Goal: Transaction & Acquisition: Purchase product/service

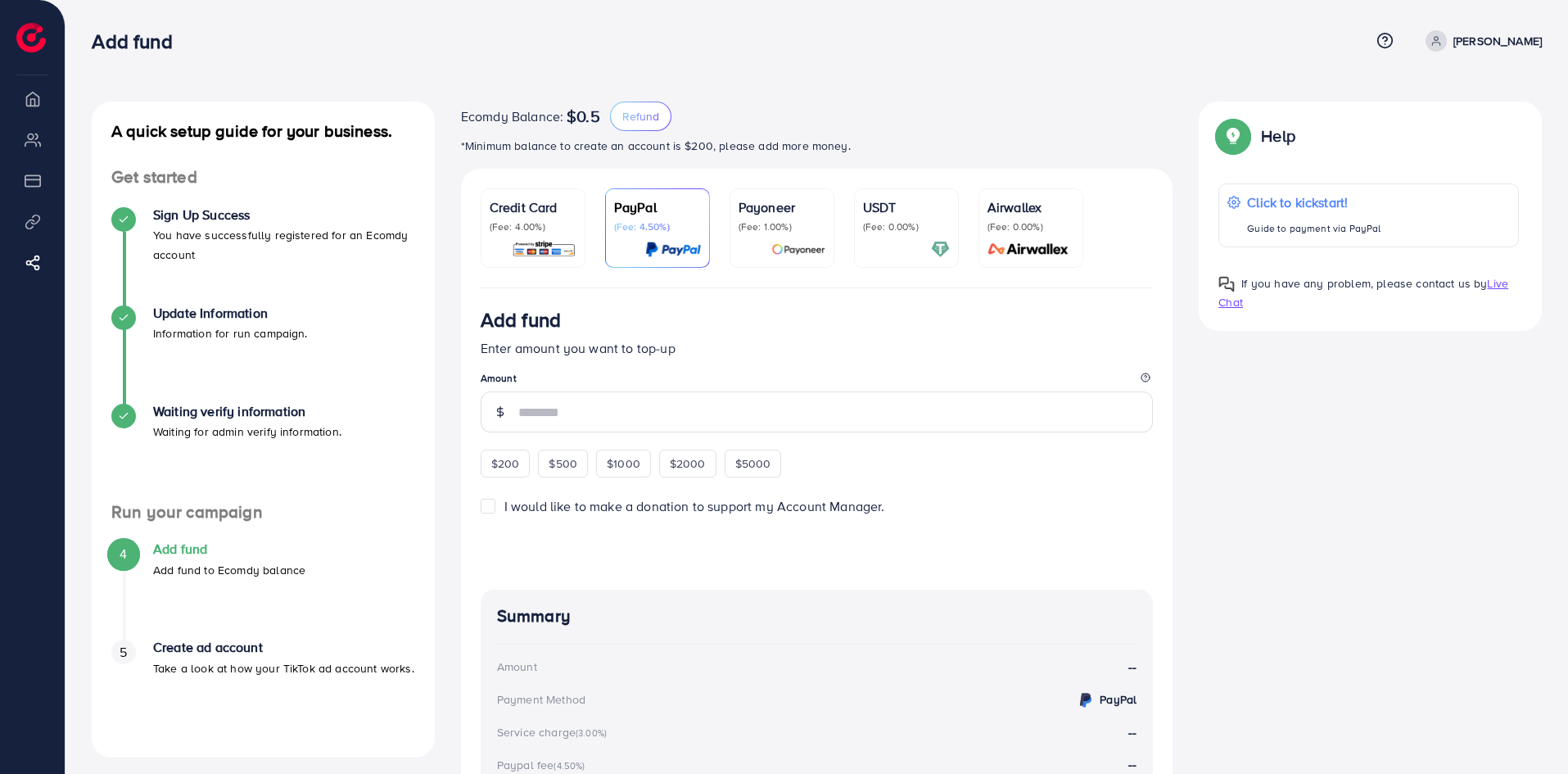
click at [524, 238] on div "Credit Card (Fee: 4.00%)" at bounding box center [533, 228] width 87 height 61
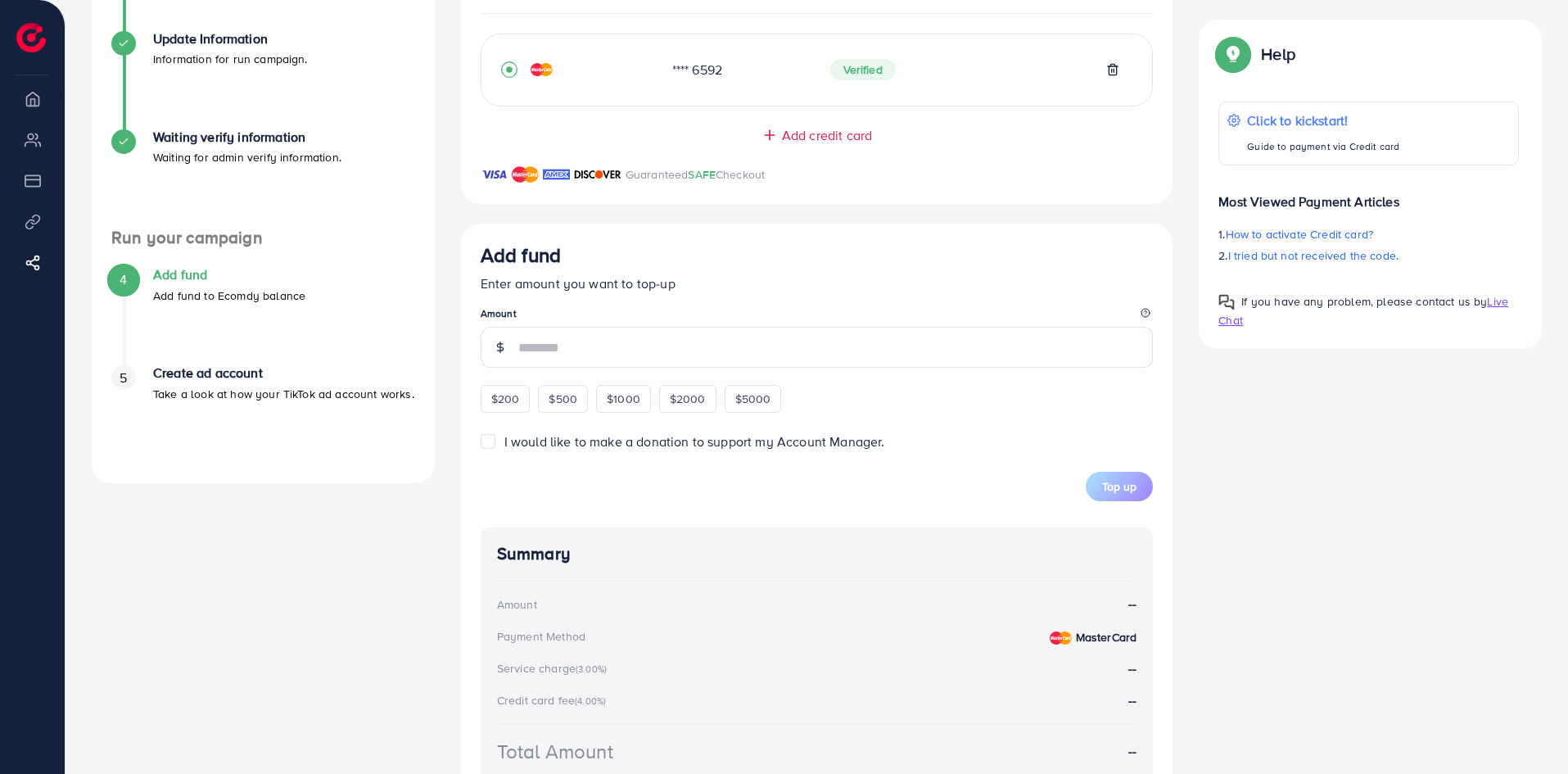
scroll to position [421, 0]
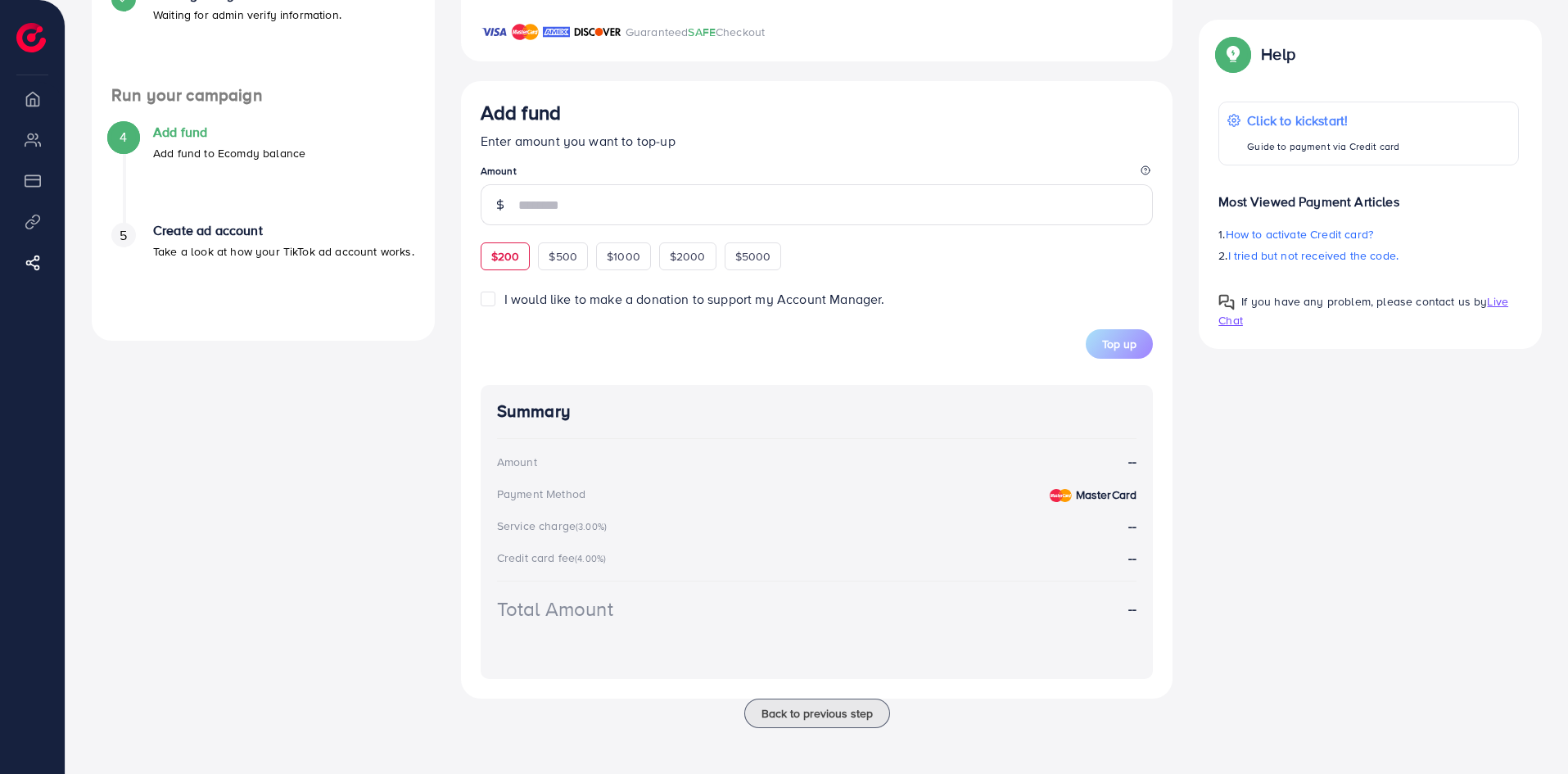
click at [515, 250] on span "$200" at bounding box center [505, 257] width 28 height 16
type input "***"
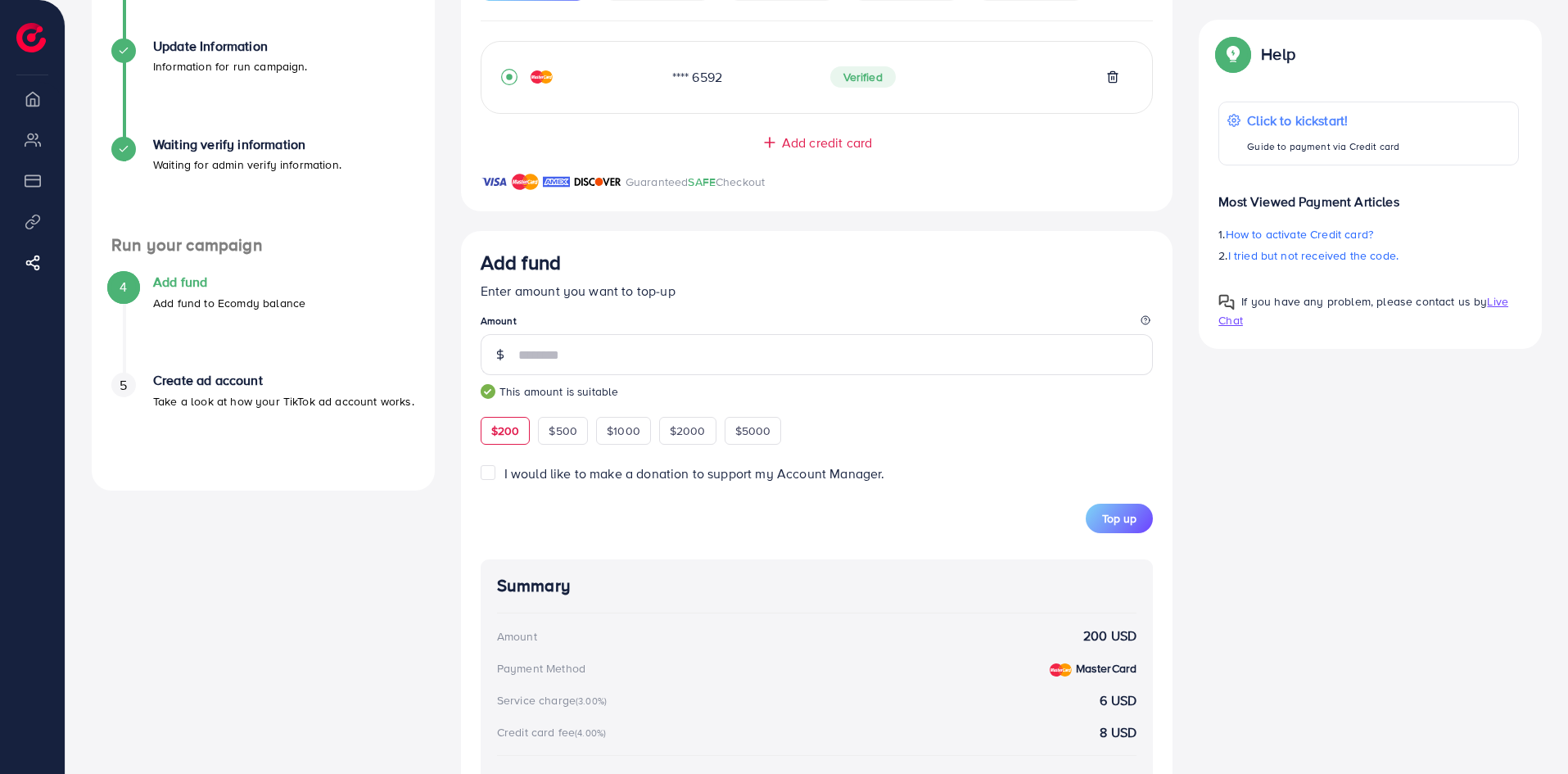
scroll to position [257, 0]
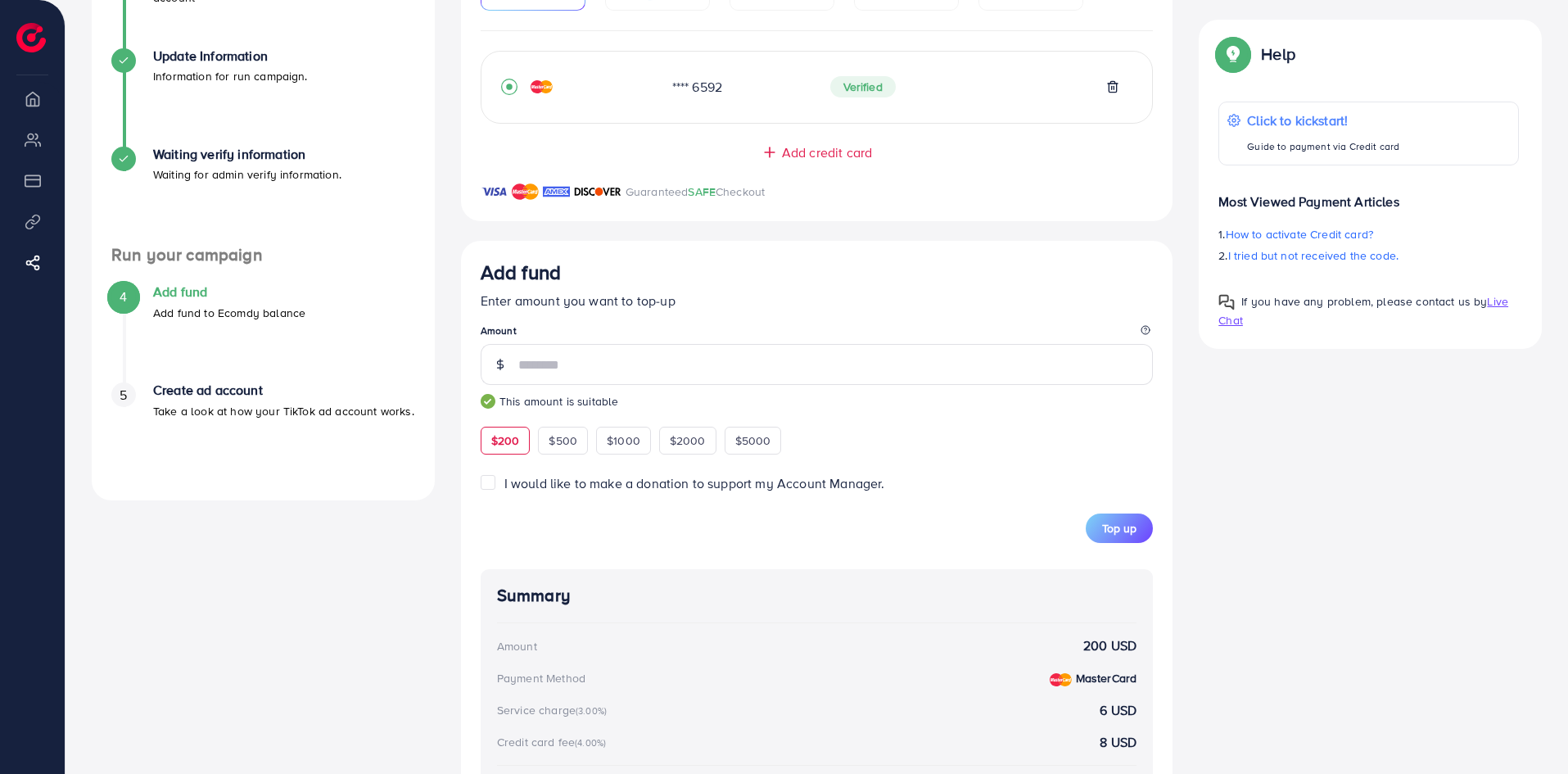
click at [192, 400] on div "Create ad account Take a look at how your TikTok ad account works." at bounding box center [283, 401] width 261 height 37
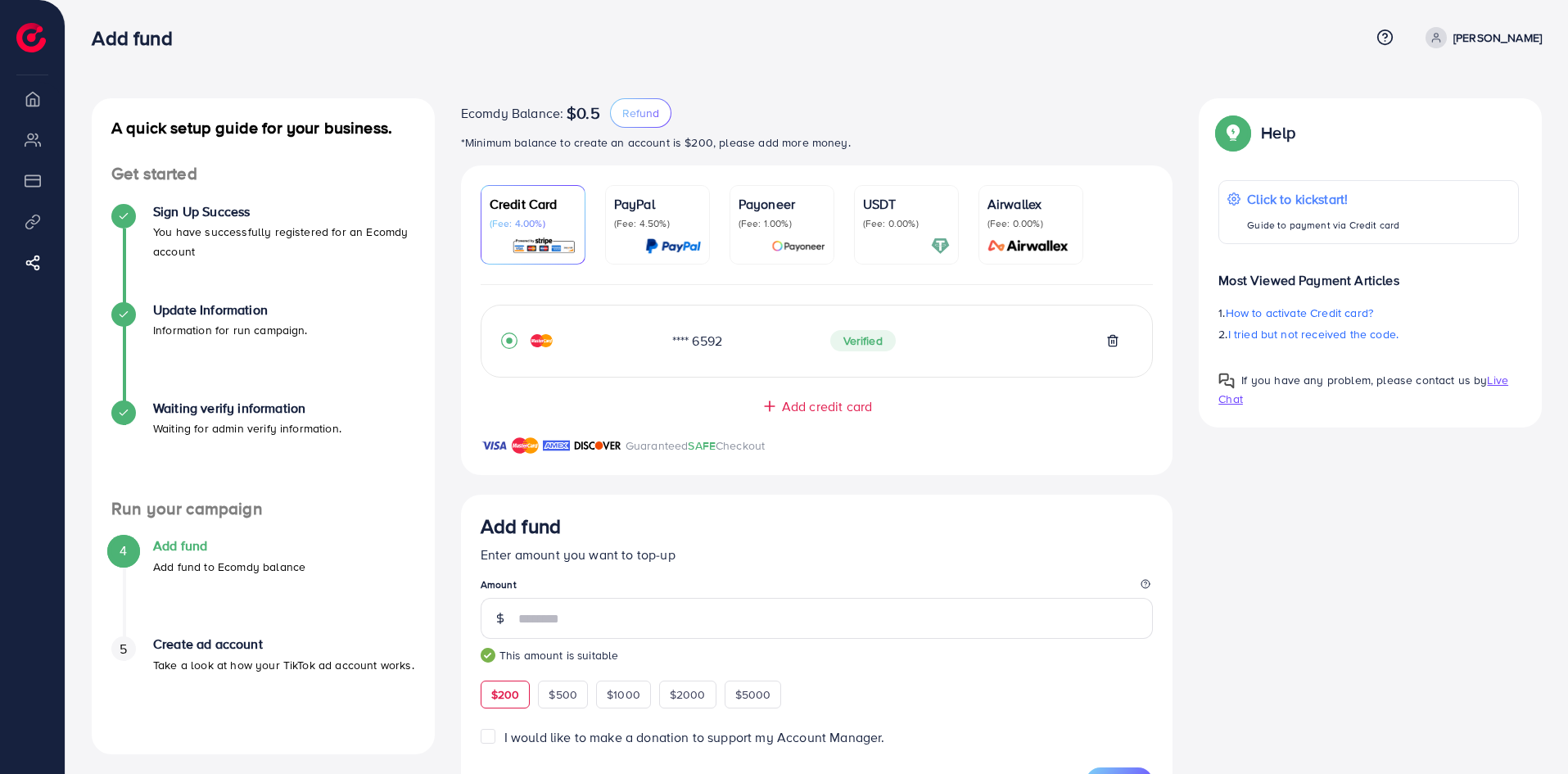
scroll to position [0, 0]
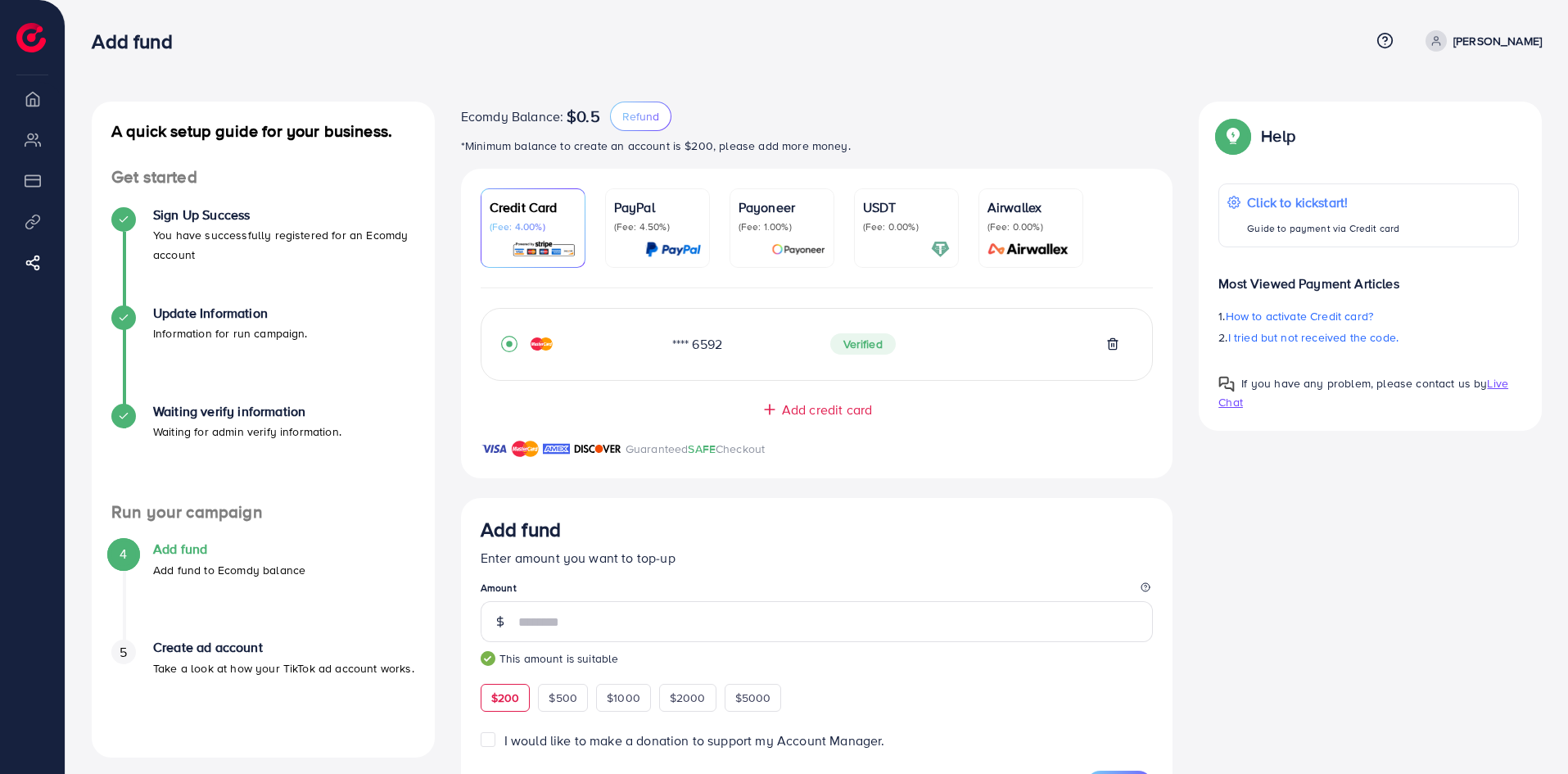
click at [1010, 227] on p "(Fee: 0.00%)" at bounding box center [1031, 227] width 87 height 13
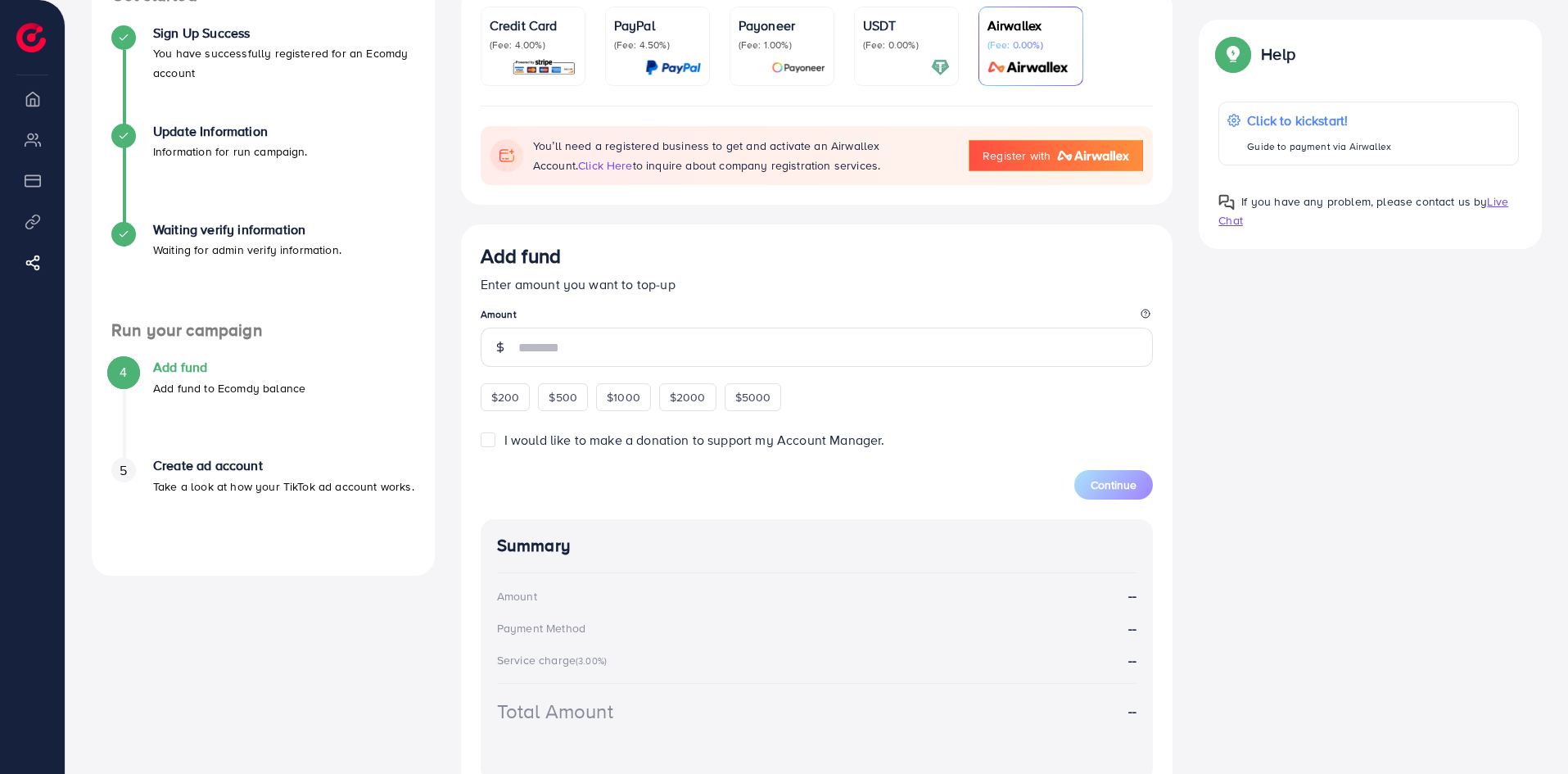
scroll to position [341, 0]
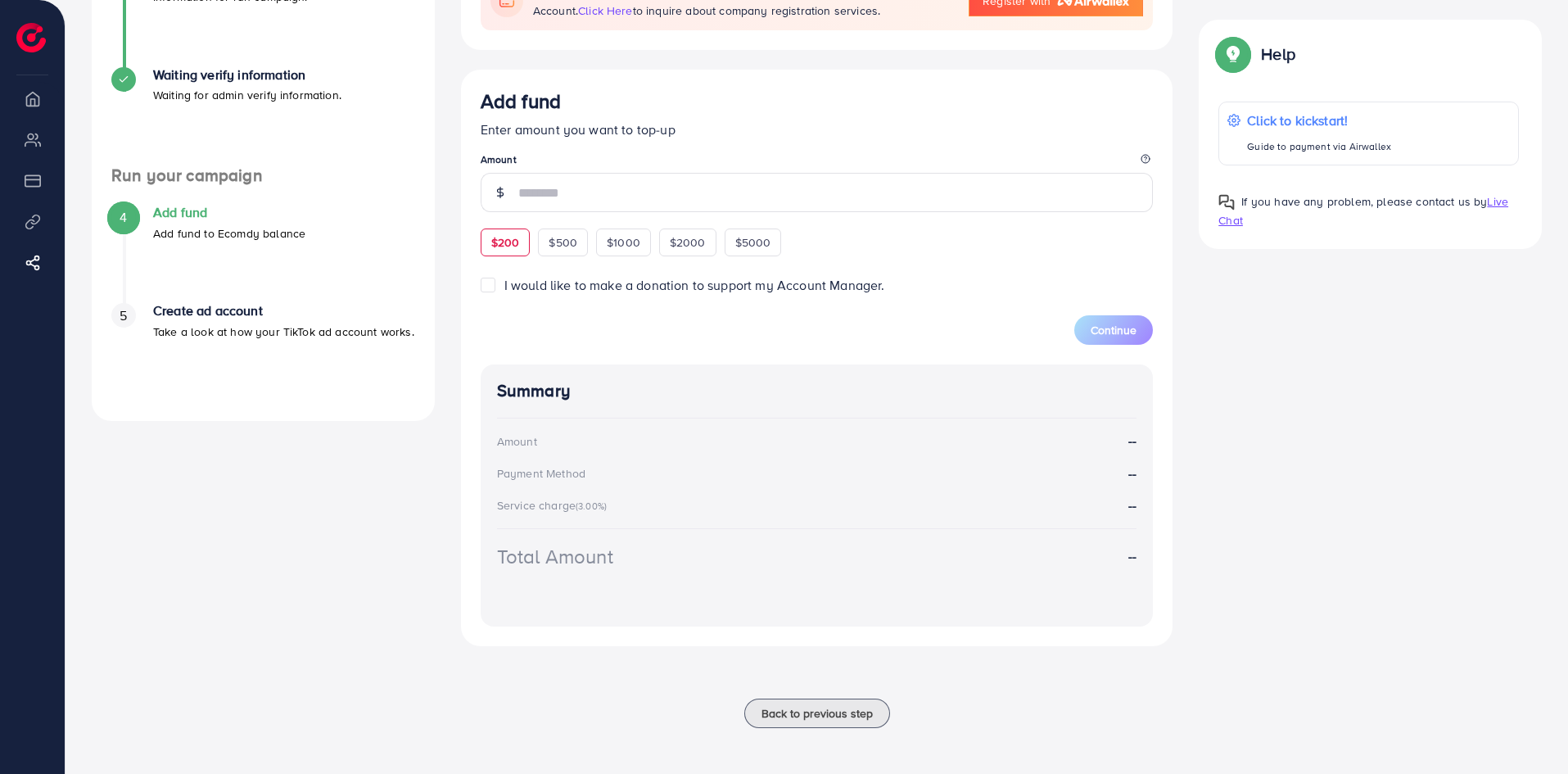
click at [522, 254] on div "$200" at bounding box center [505, 242] width 50 height 28
type input "***"
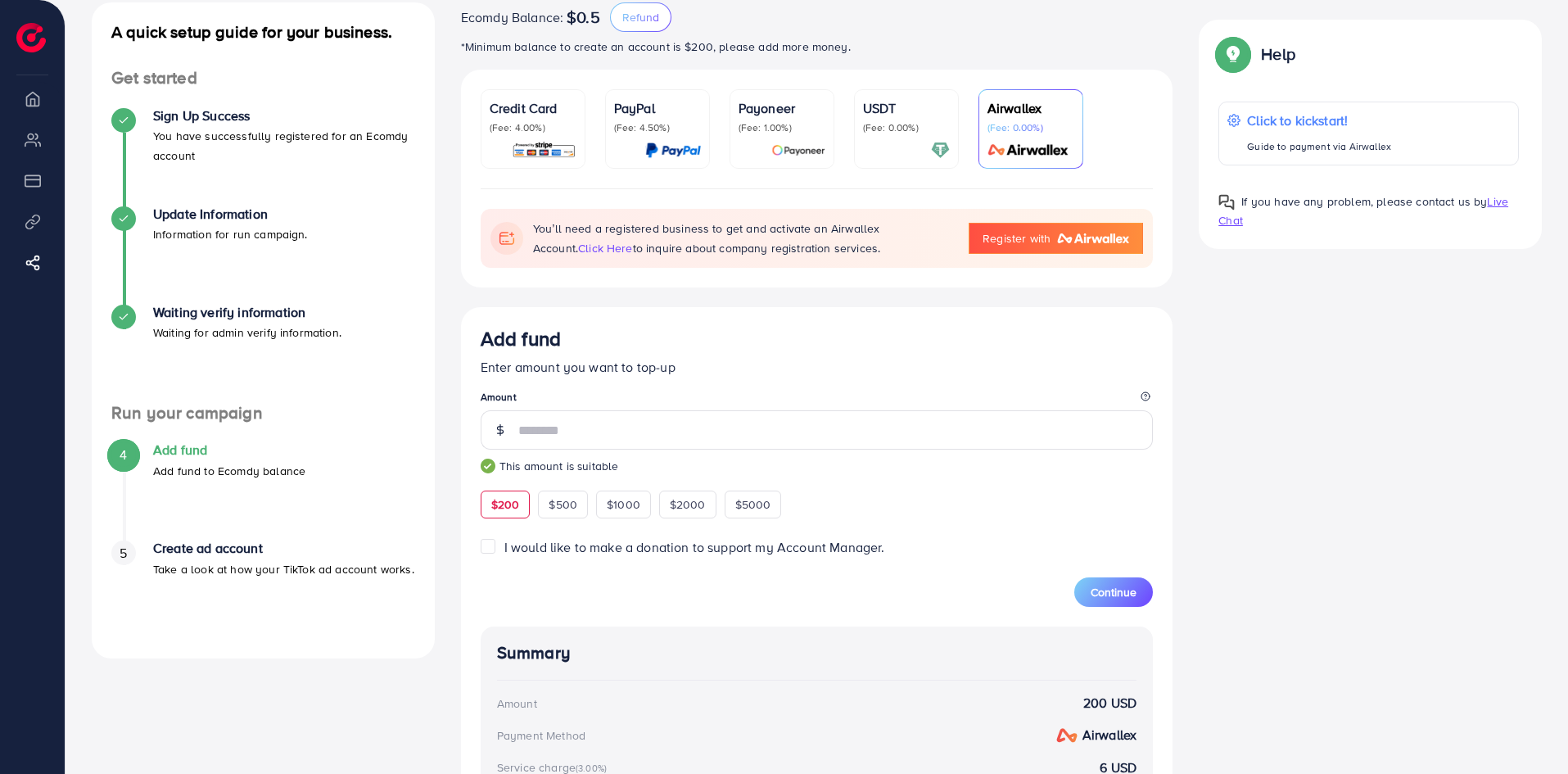
scroll to position [95, 0]
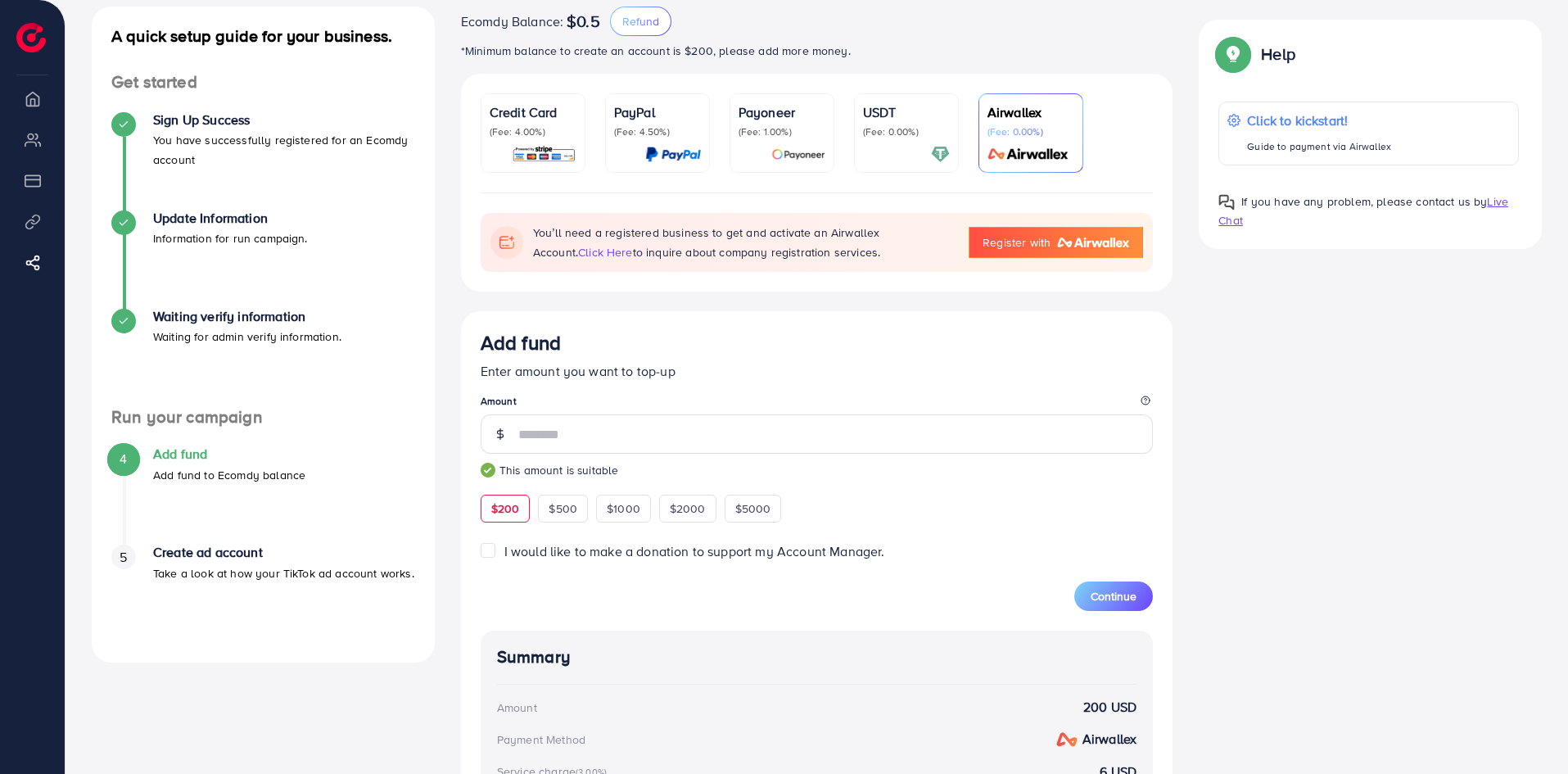
click at [911, 129] on p "(Fee: 0.00%)" at bounding box center [906, 132] width 87 height 13
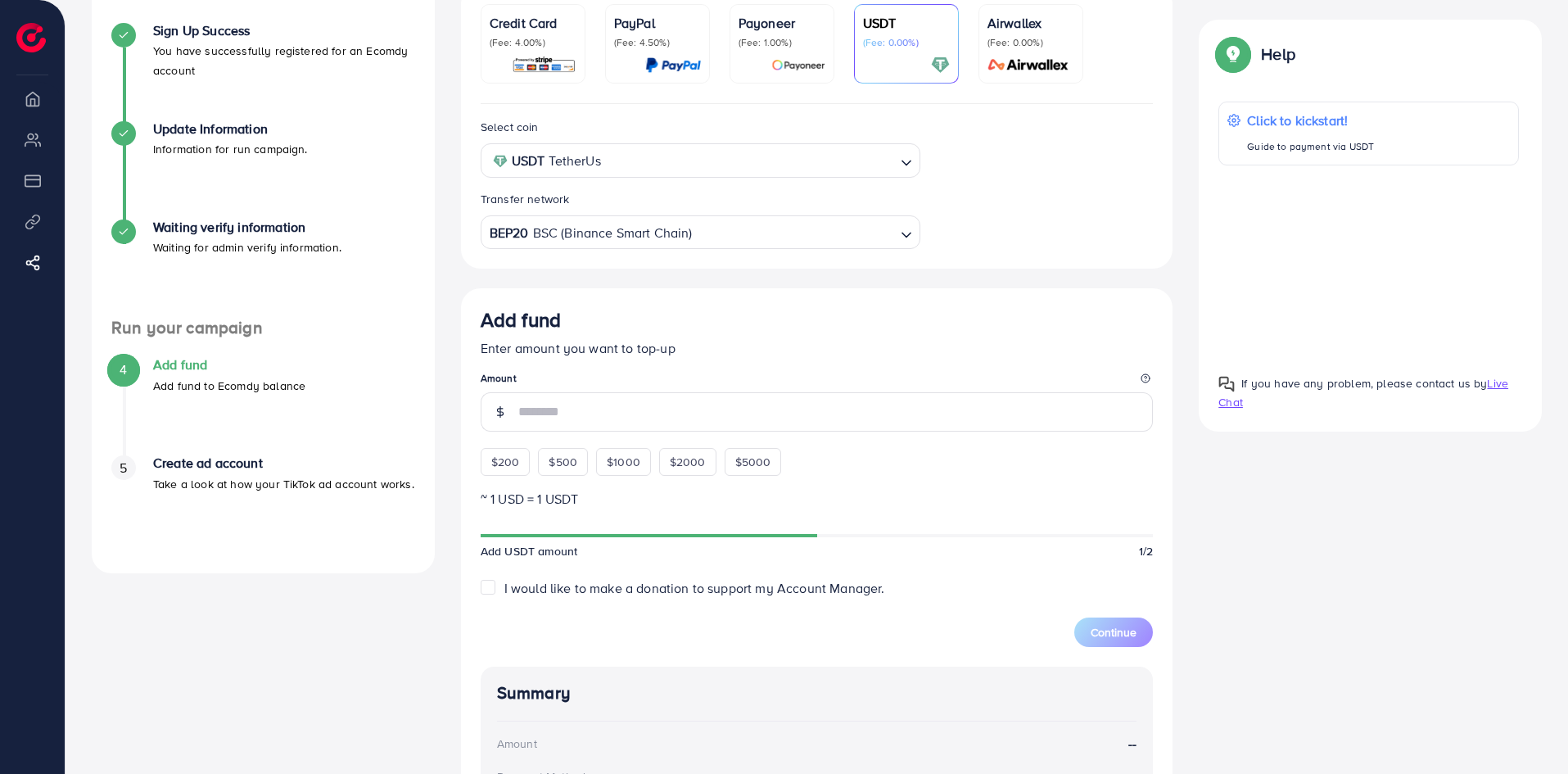
scroll to position [341, 0]
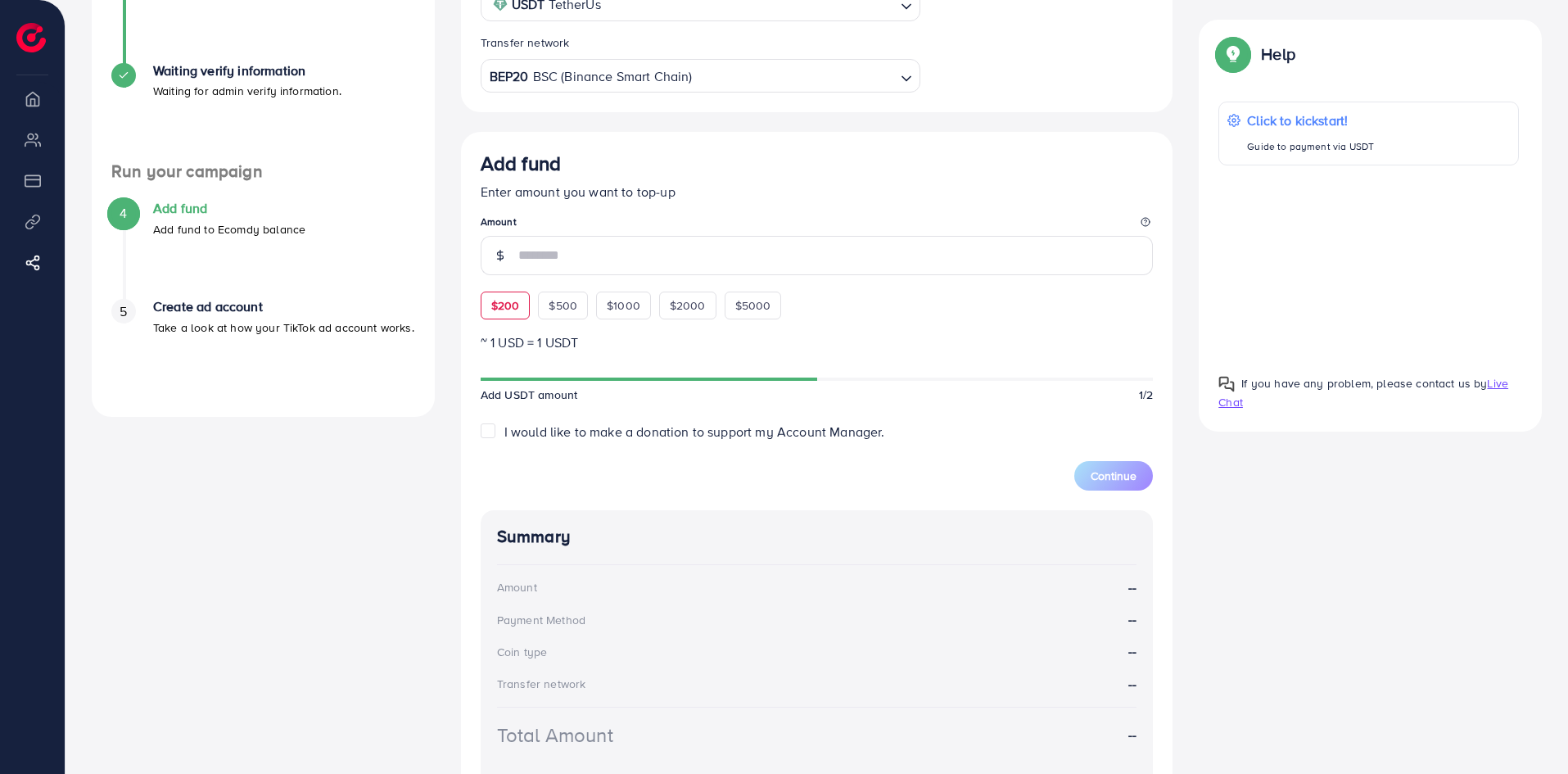
click at [495, 318] on div "$200" at bounding box center [505, 305] width 50 height 28
type input "***"
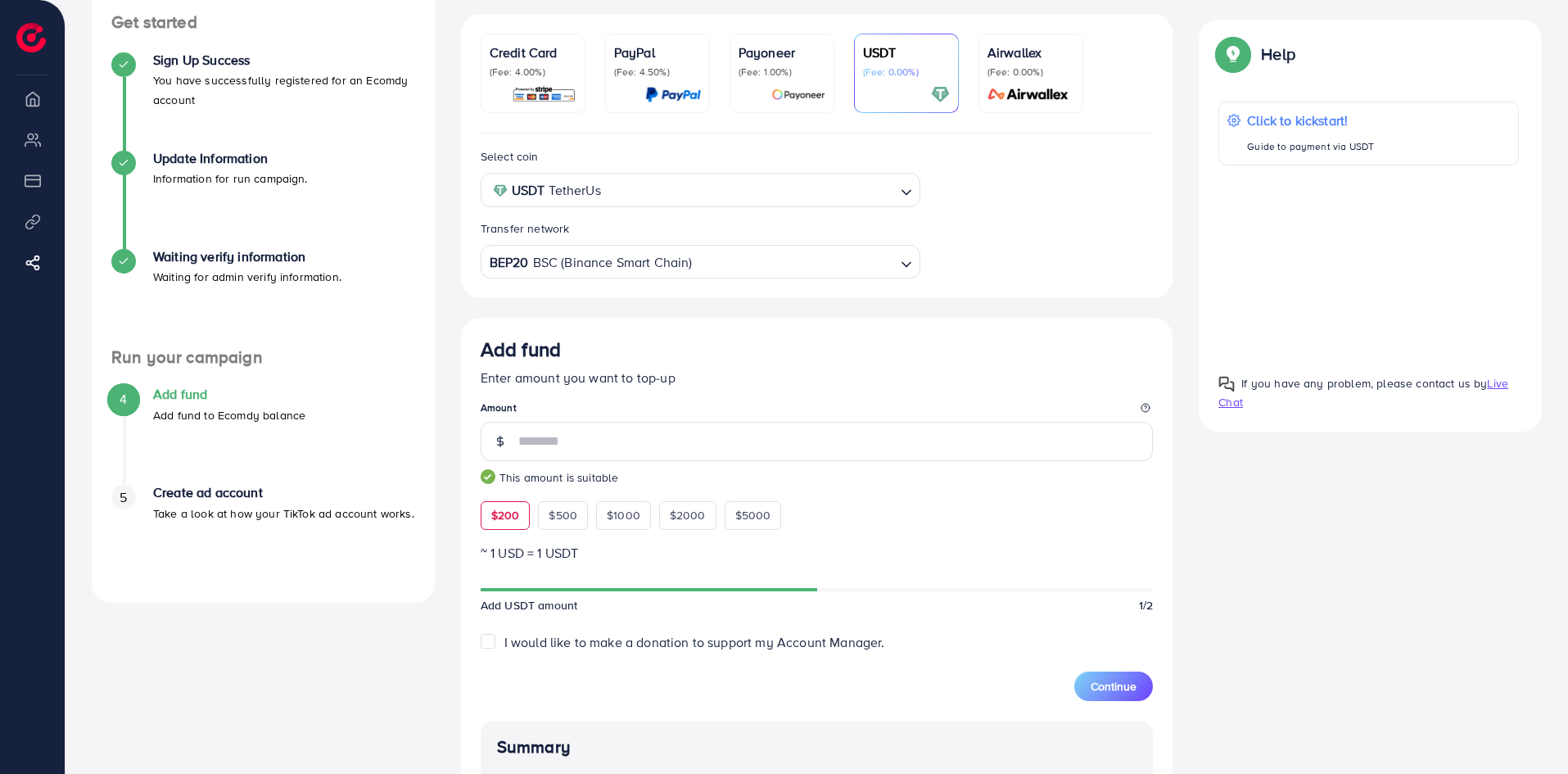
scroll to position [0, 0]
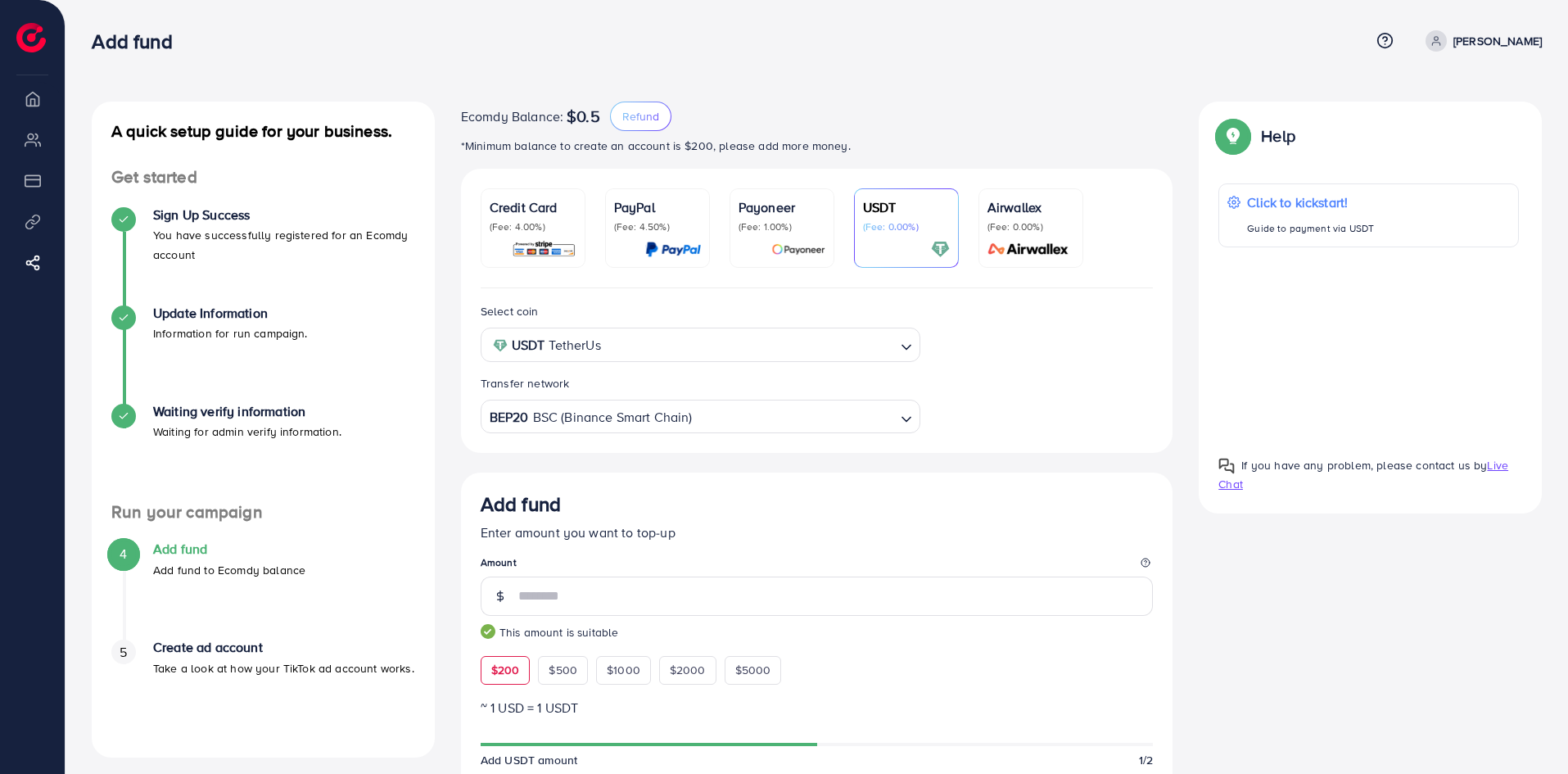
click at [765, 237] on div "Payoneer (Fee: 1.00%)" at bounding box center [781, 228] width 87 height 61
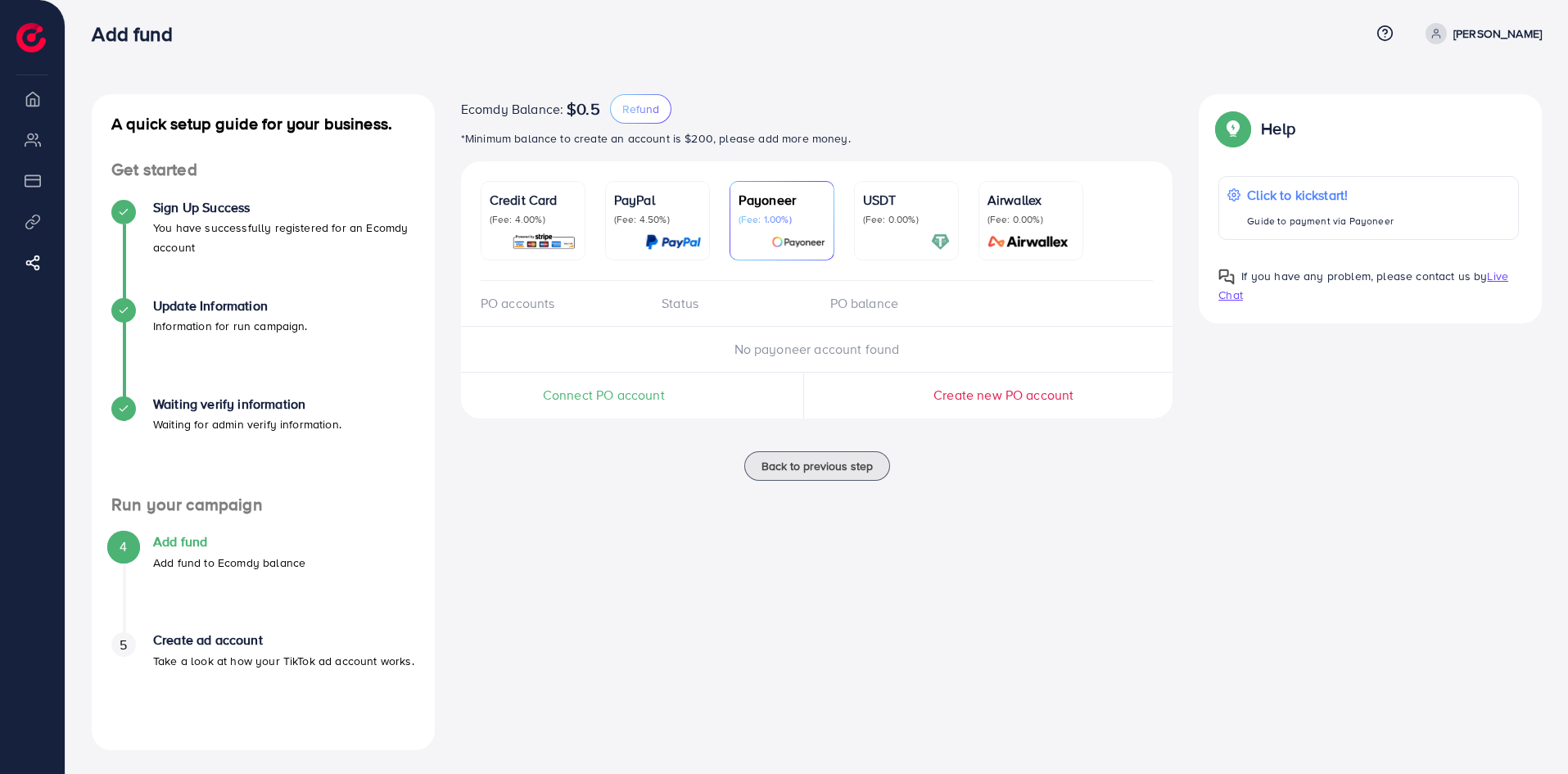
scroll to position [10, 0]
click at [772, 354] on span "No payoneer account found" at bounding box center [818, 347] width 166 height 18
click at [677, 197] on p "PayPal" at bounding box center [657, 198] width 87 height 20
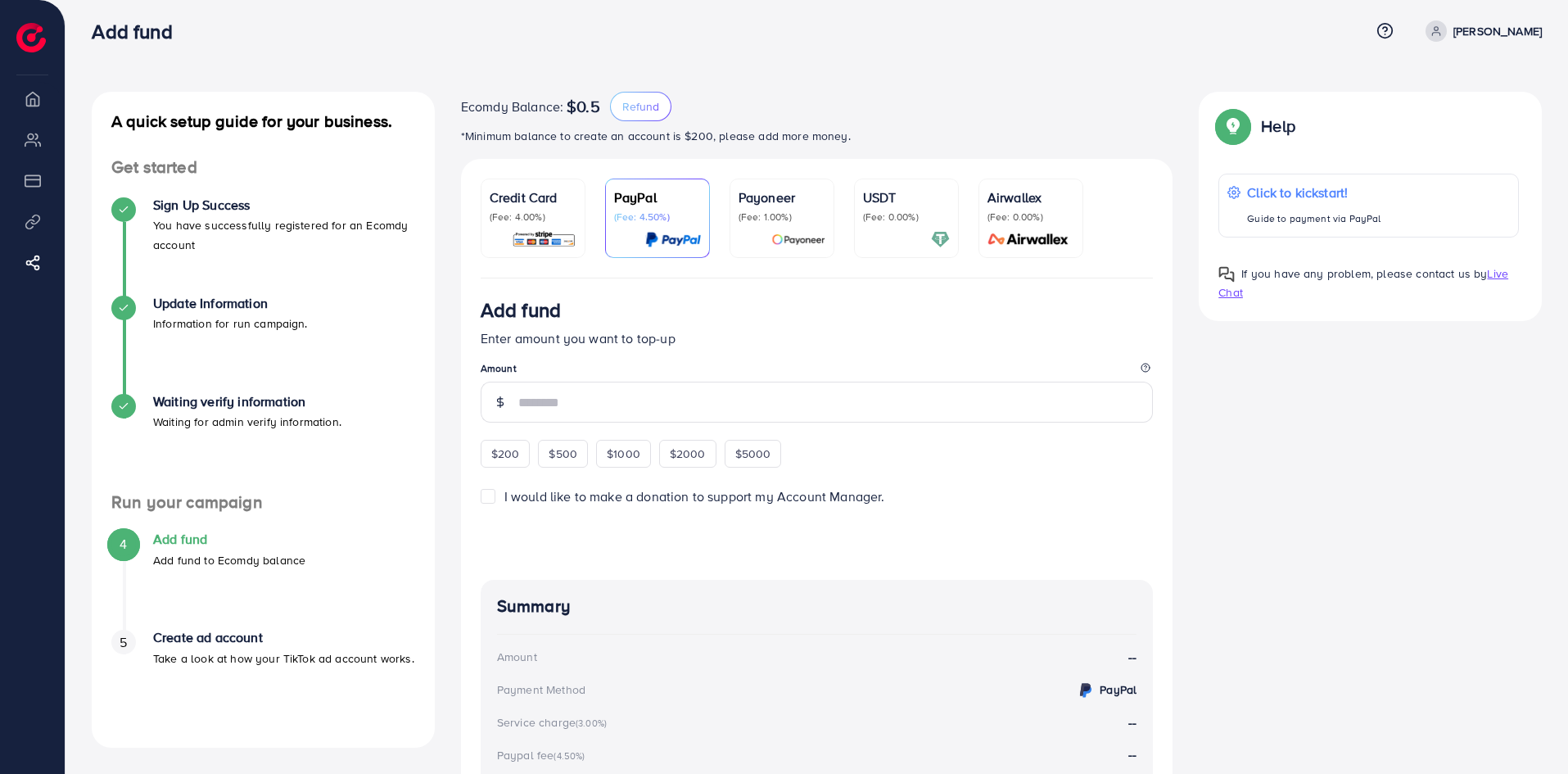
click at [496, 441] on div "$200 $500 $1000 $2000 $5000" at bounding box center [648, 451] width 336 height 32
click at [495, 447] on div "$200" at bounding box center [505, 453] width 50 height 28
type input "***"
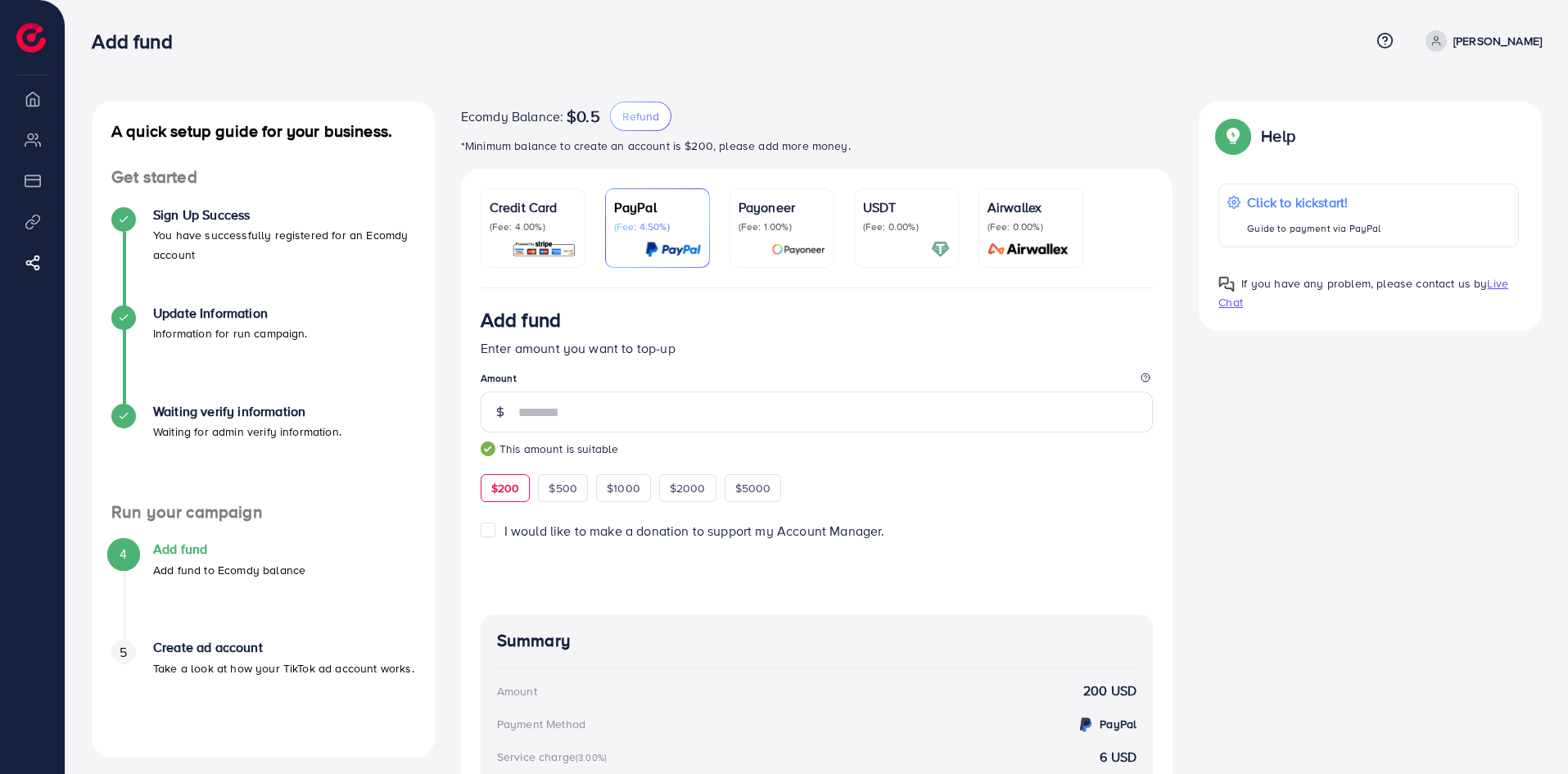
click at [547, 232] on p "(Fee: 4.00%)" at bounding box center [533, 227] width 87 height 13
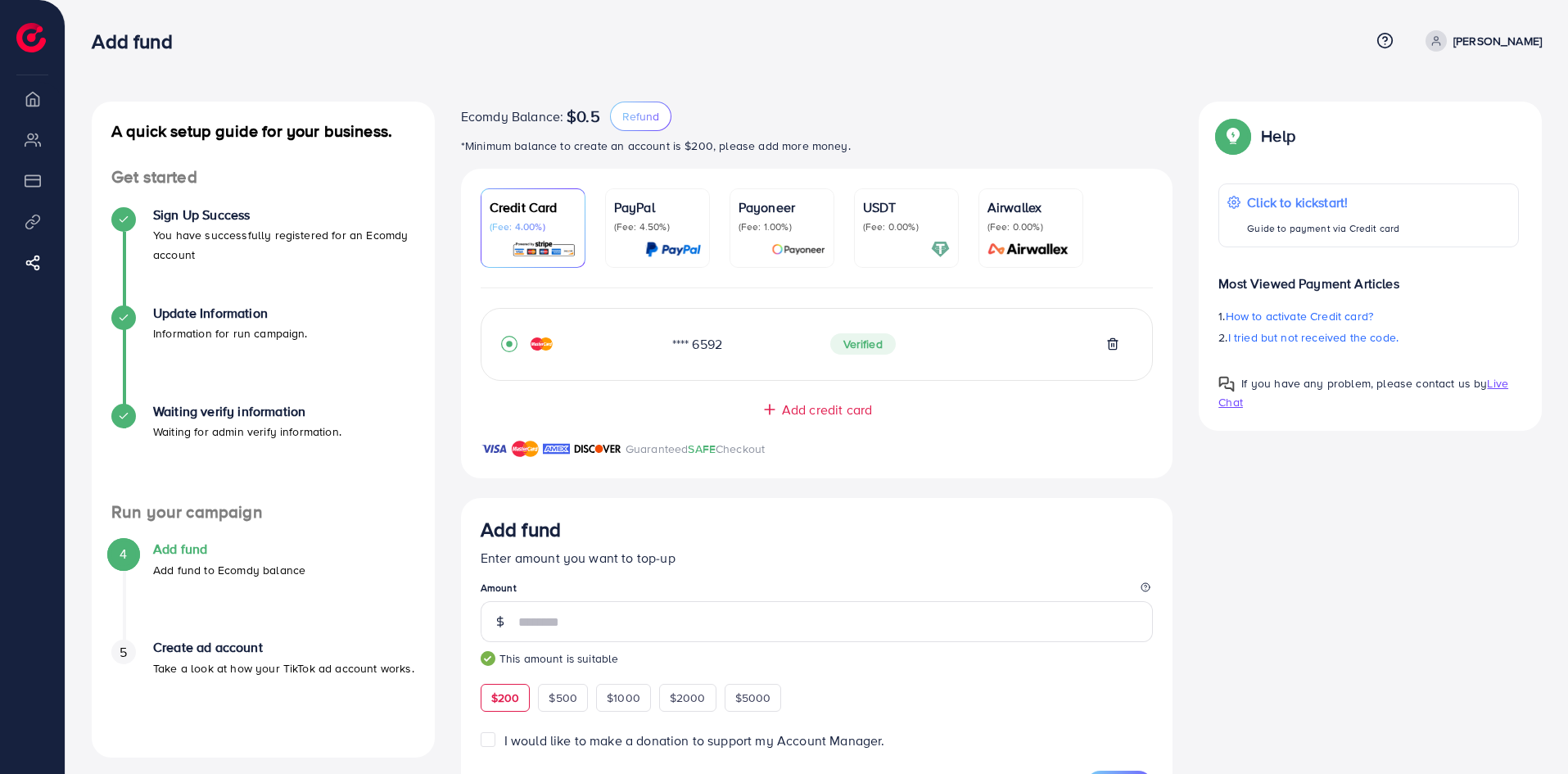
click at [633, 232] on p "(Fee: 4.50%)" at bounding box center [657, 227] width 87 height 13
